Goal: Transaction & Acquisition: Download file/media

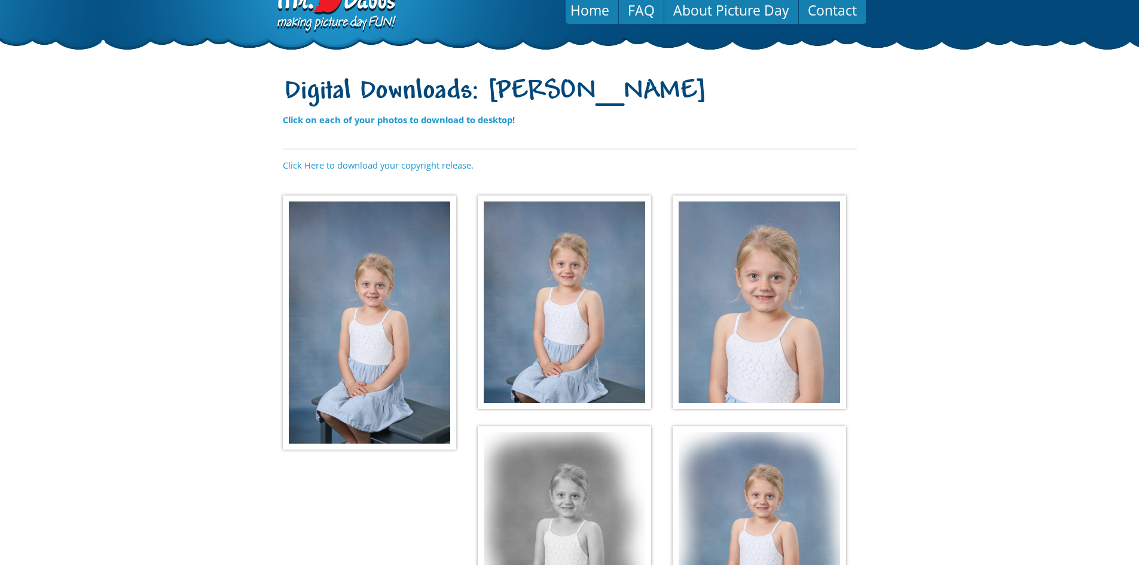
scroll to position [60, 0]
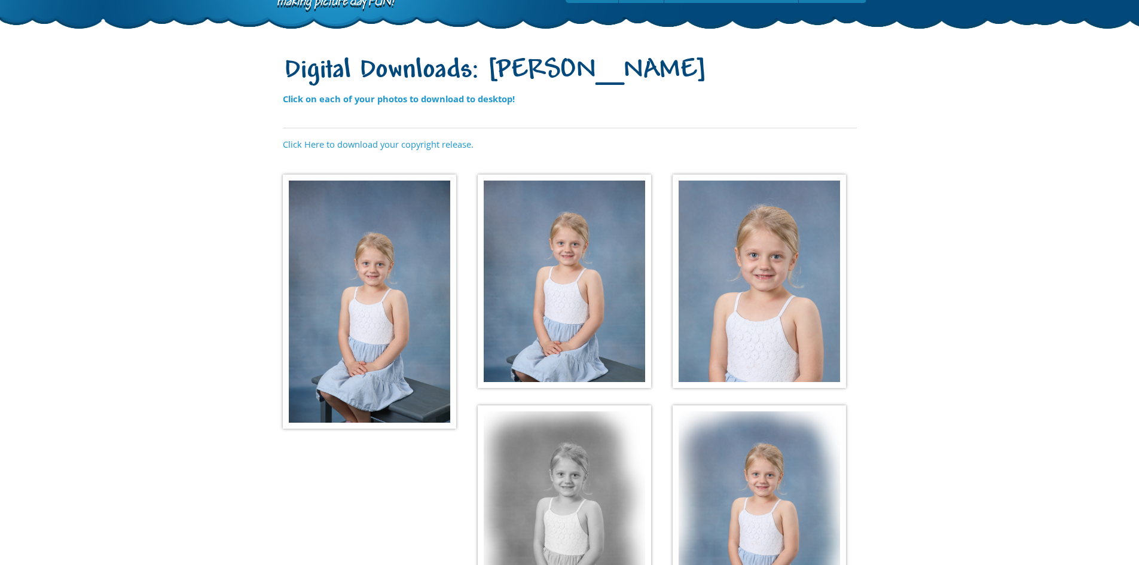
click at [353, 312] on img at bounding box center [369, 302] width 173 height 254
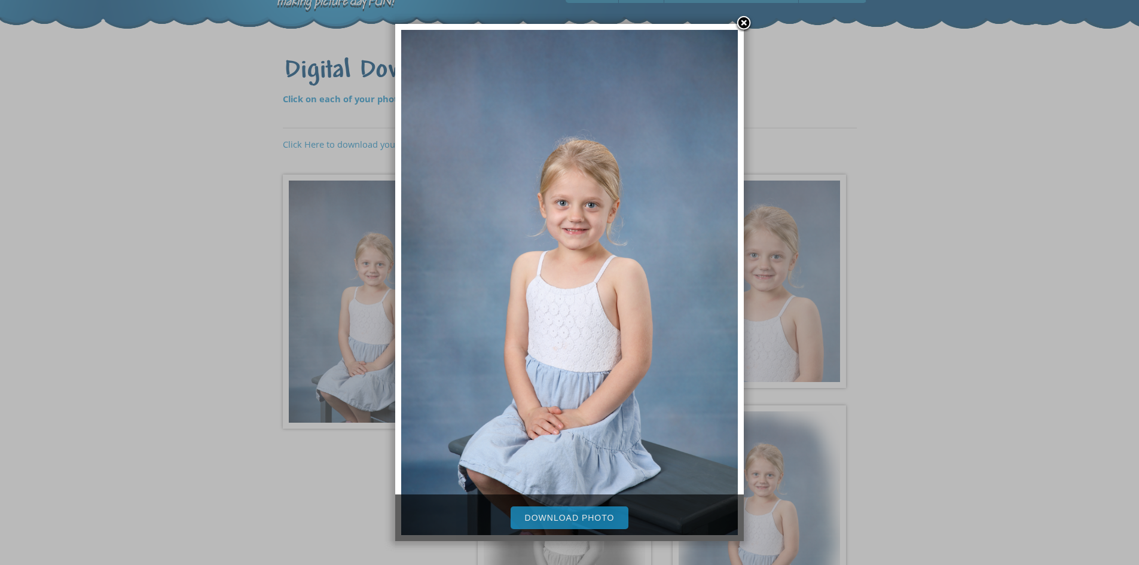
click at [561, 519] on link "Download Photo" at bounding box center [570, 517] width 118 height 23
click at [741, 20] on link at bounding box center [744, 24] width 18 height 18
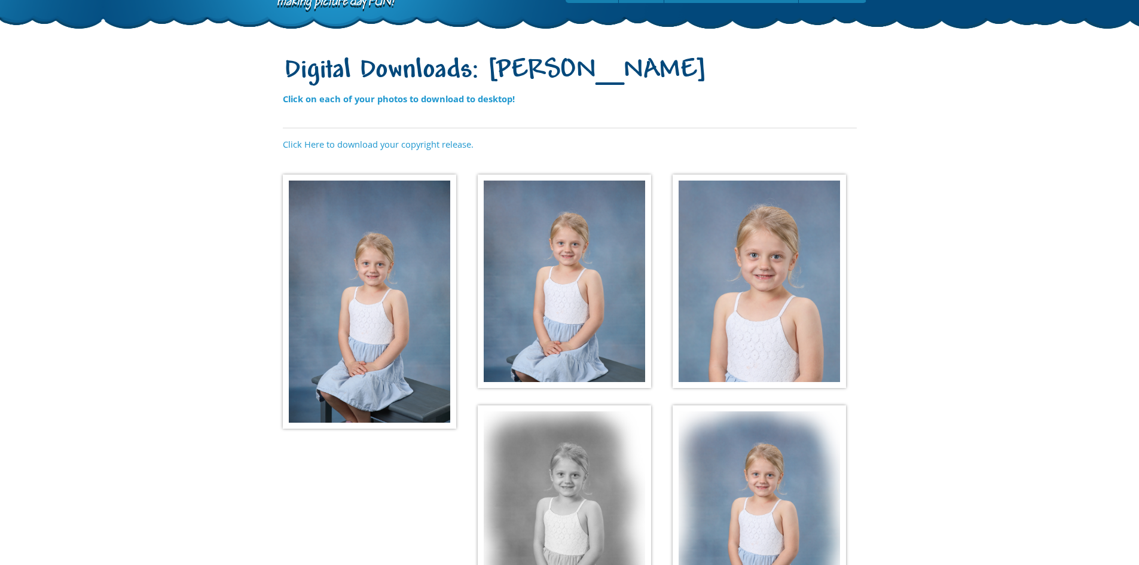
click at [572, 270] on img at bounding box center [564, 282] width 173 height 214
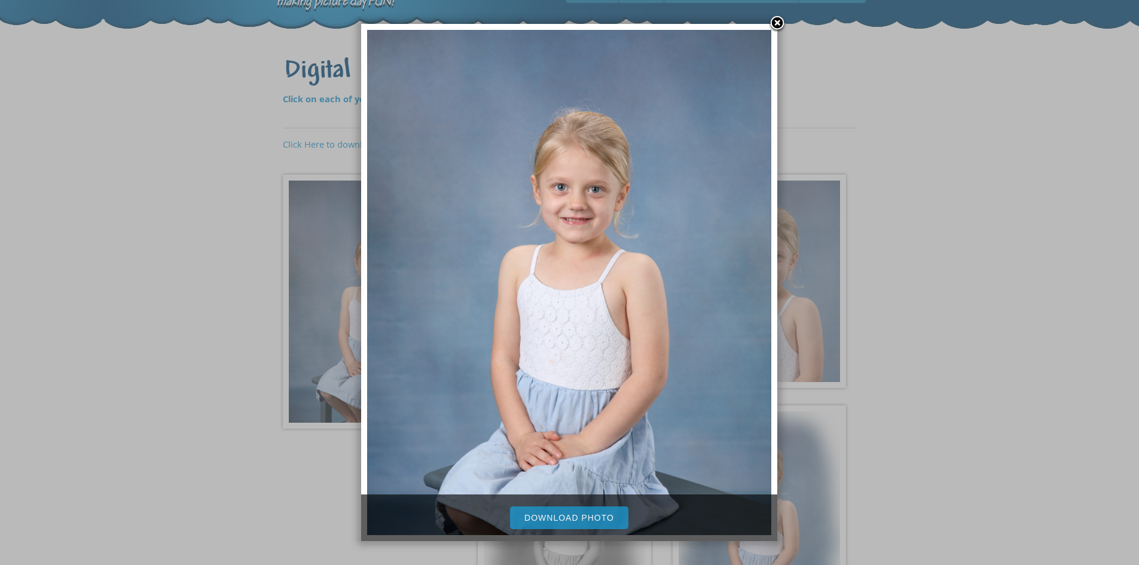
click at [554, 513] on link "Download Photo" at bounding box center [569, 517] width 118 height 23
click at [778, 23] on link at bounding box center [777, 24] width 18 height 18
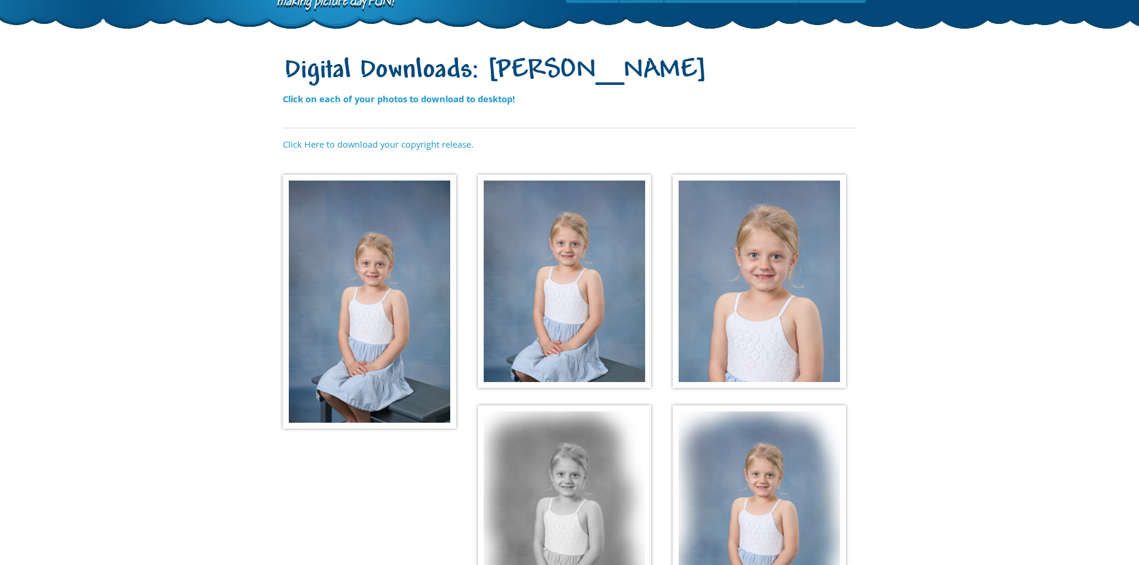
click at [755, 299] on img at bounding box center [759, 282] width 173 height 214
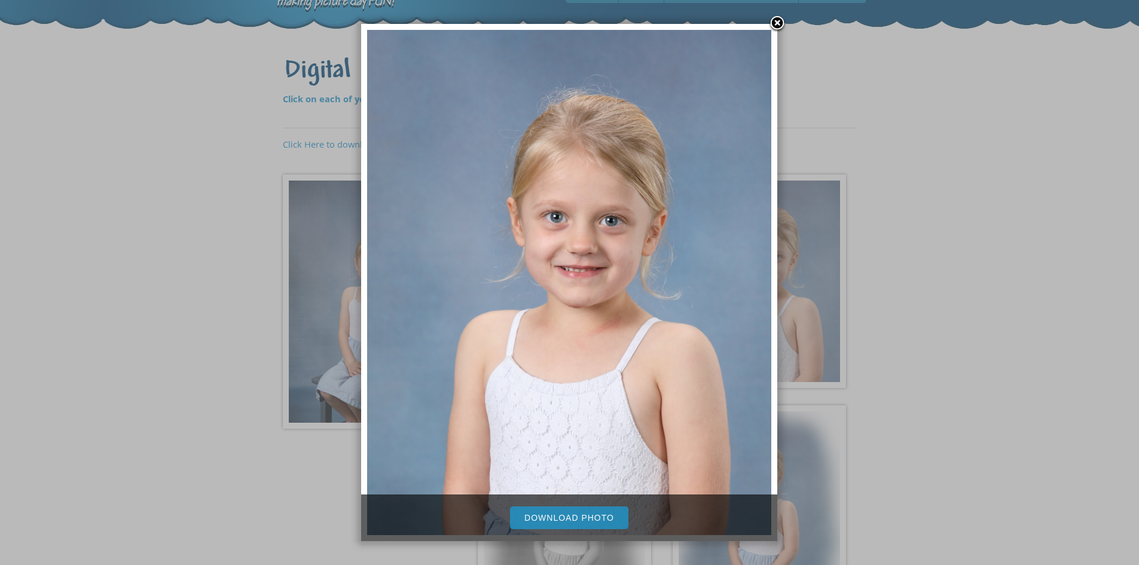
click at [554, 515] on link "Download Photo" at bounding box center [569, 517] width 118 height 23
click at [779, 22] on link at bounding box center [777, 24] width 18 height 18
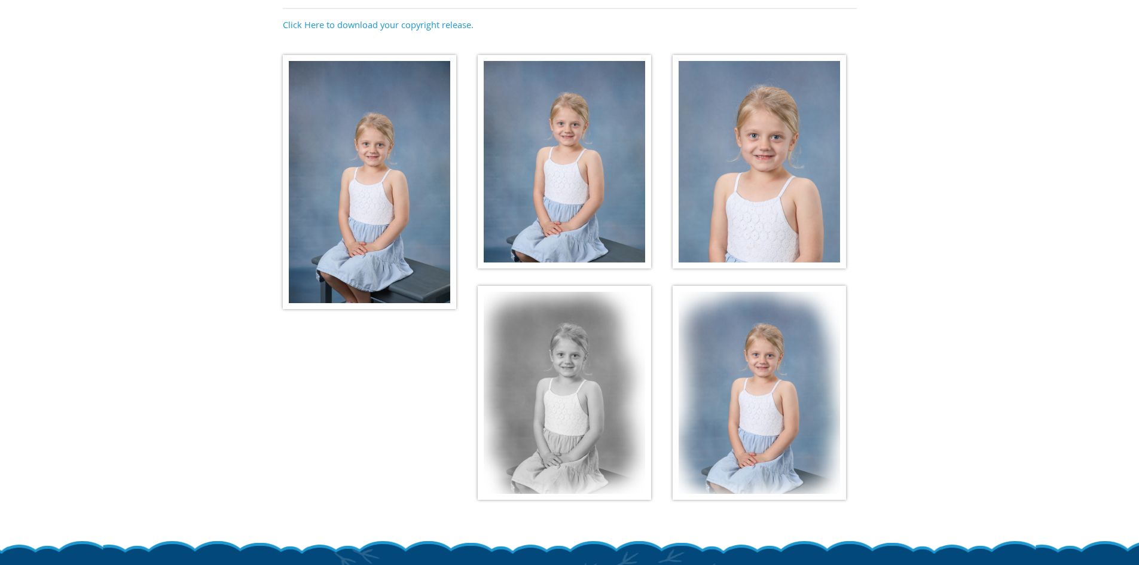
scroll to position [270, 0]
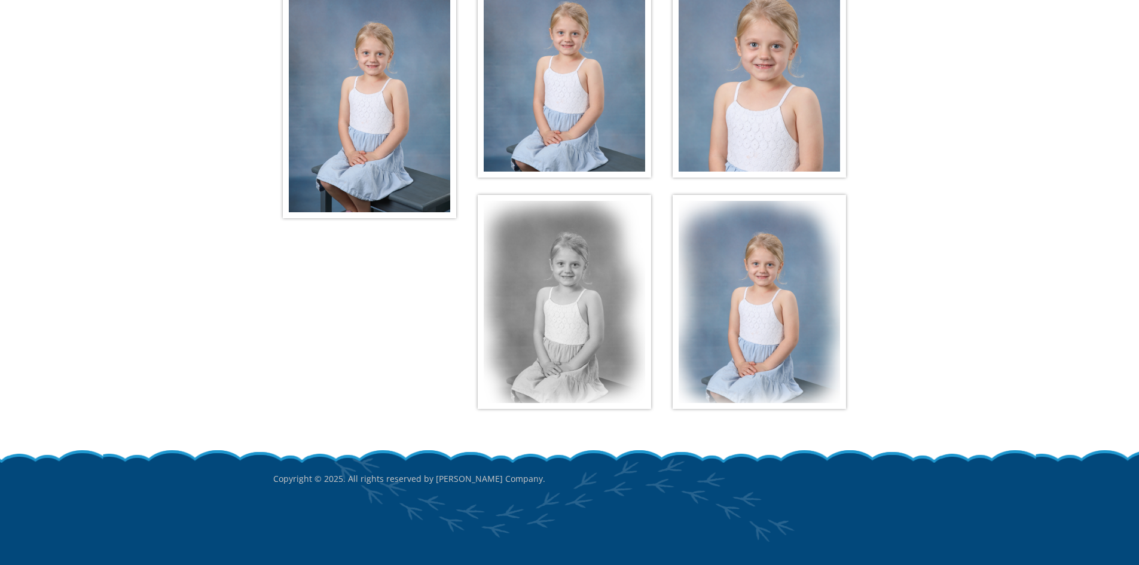
click at [583, 307] on img at bounding box center [564, 302] width 173 height 214
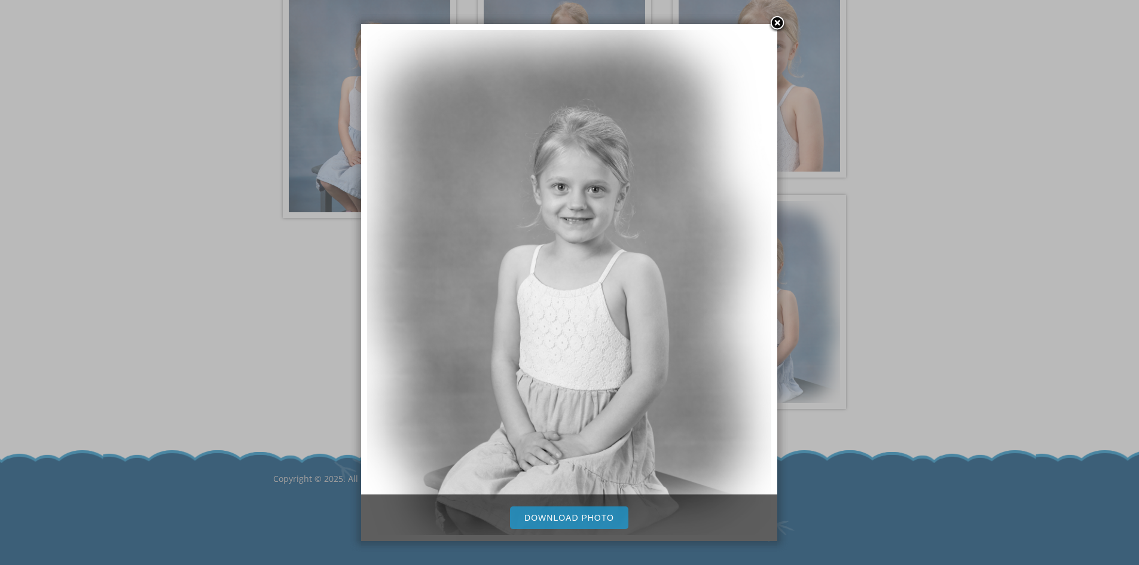
click at [544, 516] on link "Download Photo" at bounding box center [569, 517] width 118 height 23
click at [780, 20] on link at bounding box center [777, 24] width 18 height 18
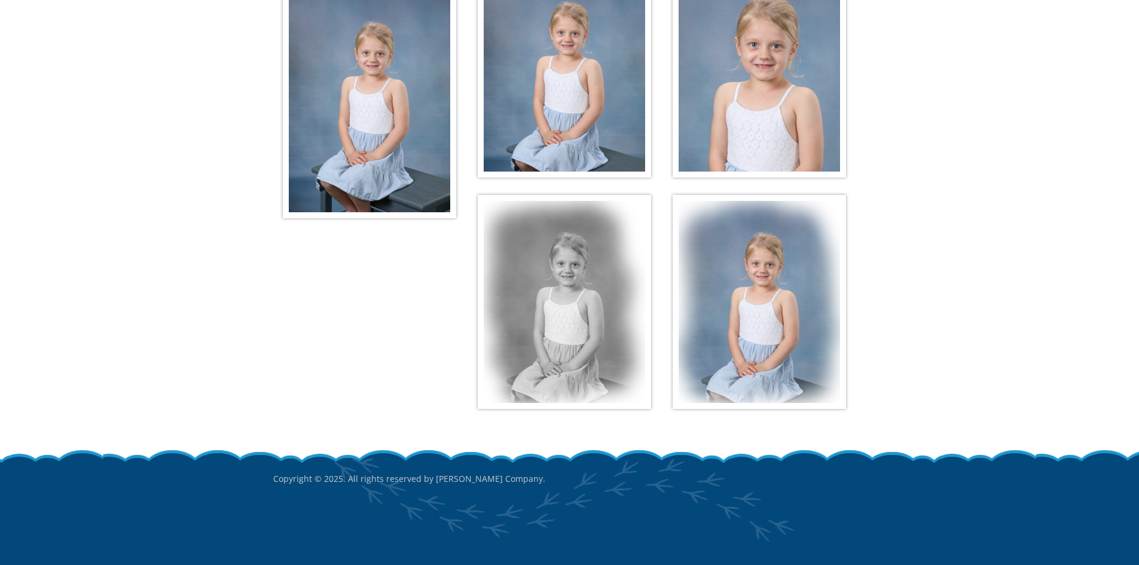
click at [764, 281] on img at bounding box center [759, 302] width 173 height 214
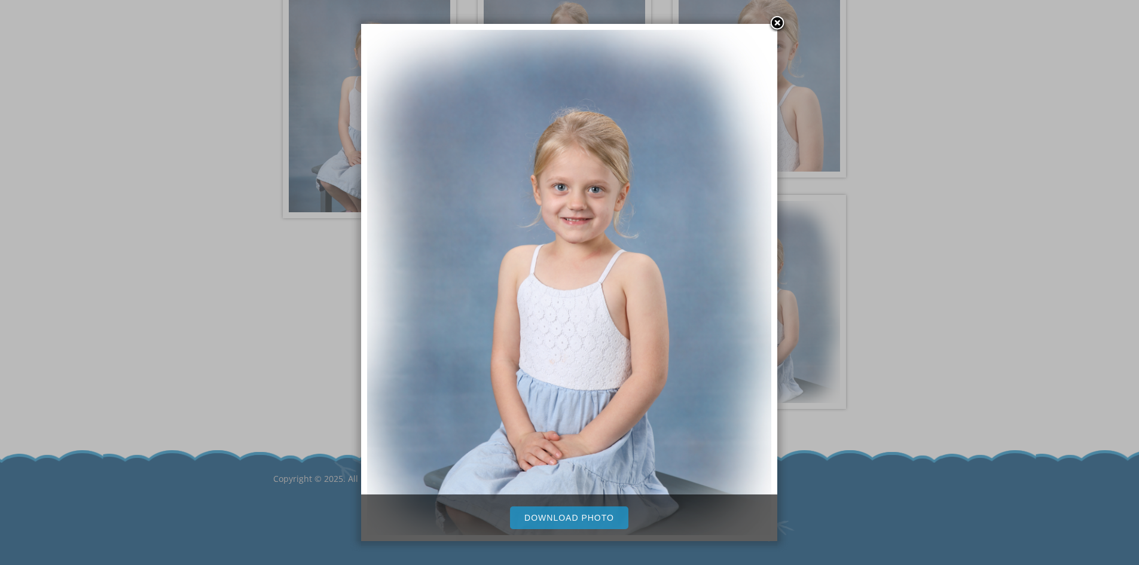
click at [545, 518] on link "Download Photo" at bounding box center [569, 517] width 118 height 23
click at [778, 22] on link at bounding box center [777, 24] width 18 height 18
